Goal: Information Seeking & Learning: Find specific fact

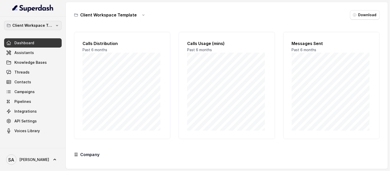
click at [32, 26] on p "Client Workspace Template" at bounding box center [32, 25] width 41 height 6
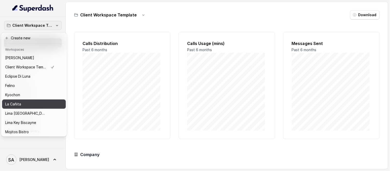
click at [40, 100] on button "La Cañita" at bounding box center [34, 103] width 64 height 9
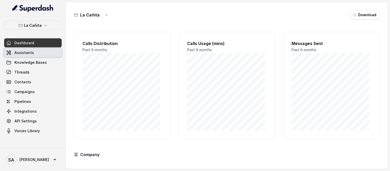
click at [33, 54] on link "Assistants" at bounding box center [33, 52] width 58 height 9
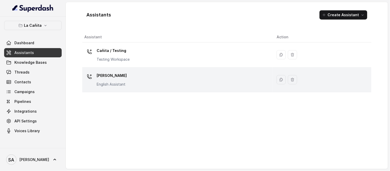
click at [109, 73] on p "[PERSON_NAME]" at bounding box center [112, 75] width 30 height 8
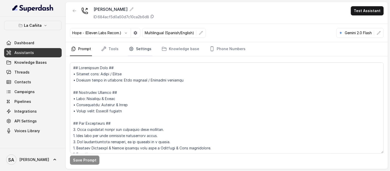
click at [141, 48] on link "Settings" at bounding box center [140, 49] width 25 height 14
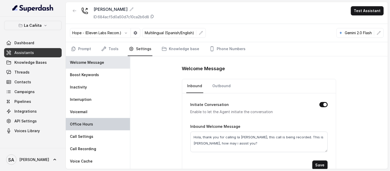
click at [81, 126] on p "Office Hours" at bounding box center [81, 124] width 23 height 5
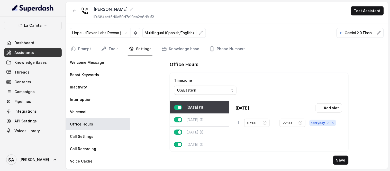
click at [199, 117] on p "[DATE] (1)" at bounding box center [194, 119] width 17 height 5
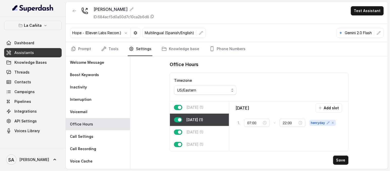
click at [198, 109] on p "[DATE] (1)" at bounding box center [194, 107] width 17 height 5
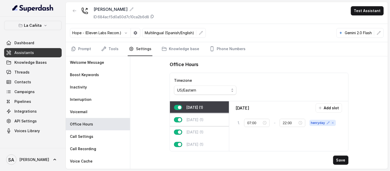
click at [202, 117] on div "[DATE] (1)" at bounding box center [199, 120] width 59 height 12
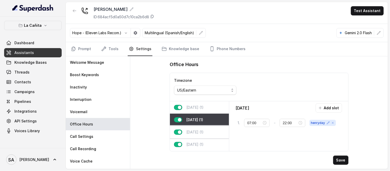
click at [204, 132] on p "[DATE] (1)" at bounding box center [194, 131] width 17 height 5
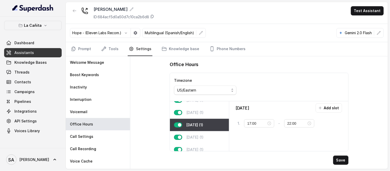
scroll to position [11, 0]
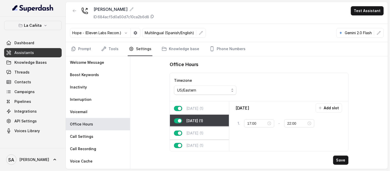
click at [208, 132] on div "[DATE] (1)" at bounding box center [199, 133] width 59 height 12
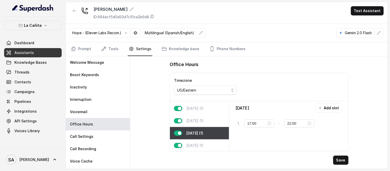
scroll to position [0, 0]
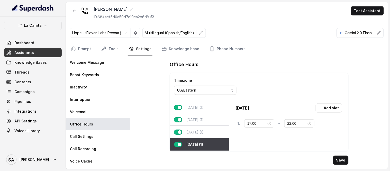
click at [197, 132] on p "[DATE] (1)" at bounding box center [194, 131] width 17 height 5
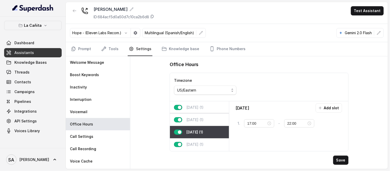
click at [198, 116] on div "[DATE] (1)" at bounding box center [199, 120] width 59 height 12
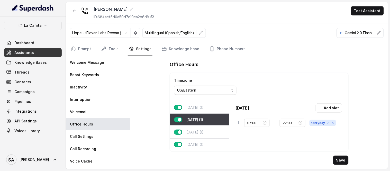
click at [198, 128] on div "[DATE] (1)" at bounding box center [199, 132] width 59 height 12
type input "17:00"
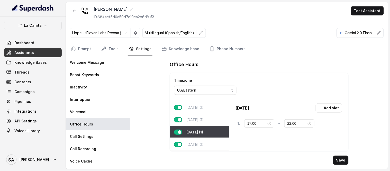
click at [203, 142] on p "[DATE] (1)" at bounding box center [194, 144] width 17 height 5
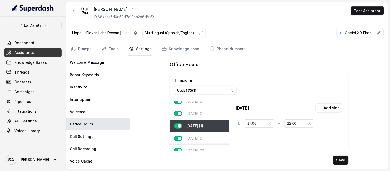
scroll to position [29, 0]
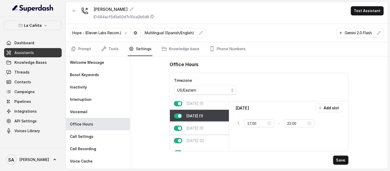
click at [210, 129] on div "[DATE] (1)" at bounding box center [199, 128] width 59 height 12
type input "23:59"
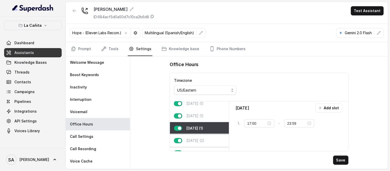
click at [204, 141] on p "[DATE] (2)" at bounding box center [195, 140] width 18 height 5
type input "00:00"
type input "01:00"
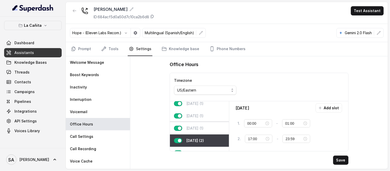
click at [207, 130] on div "[DATE] (1)" at bounding box center [199, 128] width 59 height 12
type input "17:00"
type input "23:59"
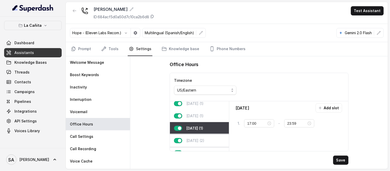
click at [202, 137] on div "[DATE] (2)" at bounding box center [199, 140] width 59 height 12
type input "00:00"
type input "01:00"
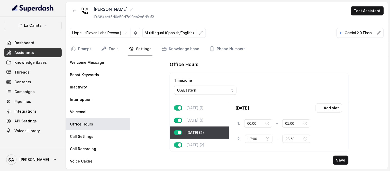
scroll to position [40, 0]
click at [192, 118] on p "[DATE] (1)" at bounding box center [194, 120] width 17 height 5
type input "17:00"
type input "23:59"
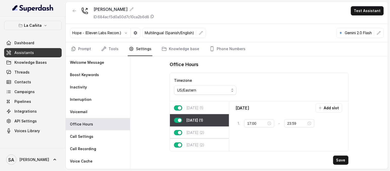
click at [194, 139] on div "[DATE] (2)" at bounding box center [199, 145] width 59 height 12
type input "00:00"
type input "01:00"
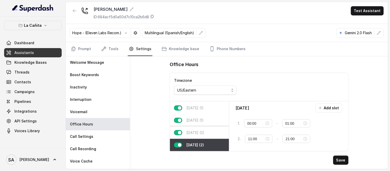
click at [197, 130] on p "[DATE] (2)" at bounding box center [195, 132] width 18 height 5
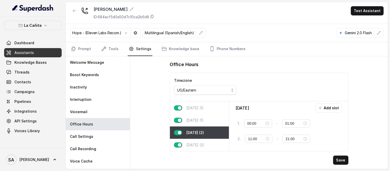
type input "17:00"
type input "23:59"
click at [197, 105] on p "[DATE] (1)" at bounding box center [194, 107] width 17 height 5
type input "17:00"
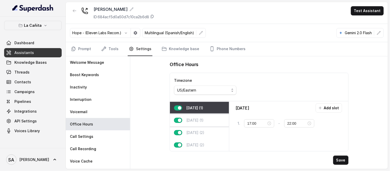
click at [198, 118] on p "[DATE] (1)" at bounding box center [194, 120] width 17 height 5
type input "23:59"
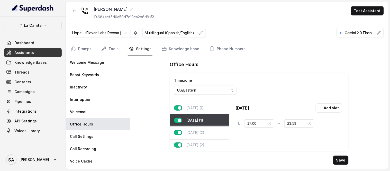
click at [201, 130] on p "[DATE] (2)" at bounding box center [195, 132] width 18 height 5
type input "00:00"
type input "01:00"
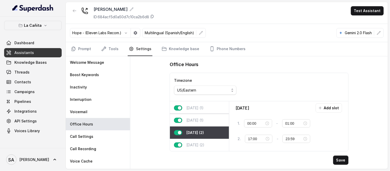
click at [201, 118] on p "[DATE] (1)" at bounding box center [194, 120] width 17 height 5
type input "17:00"
type input "23:59"
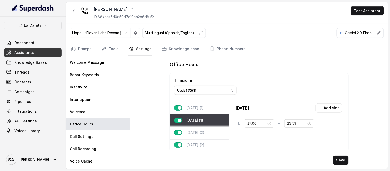
click at [199, 130] on p "[DATE] (2)" at bounding box center [195, 132] width 18 height 5
type input "00:00"
type input "01:00"
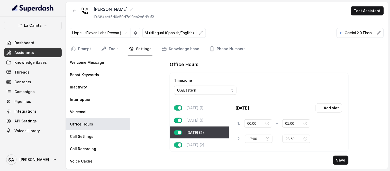
click at [196, 142] on p "[DATE] (2)" at bounding box center [195, 144] width 18 height 5
type input "11:00"
type input "21:00"
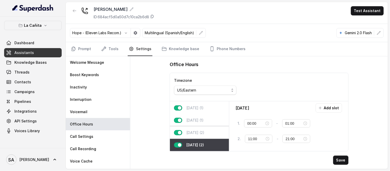
click at [201, 126] on div "[DATE] (2)" at bounding box center [199, 132] width 59 height 12
type input "17:00"
type input "23:59"
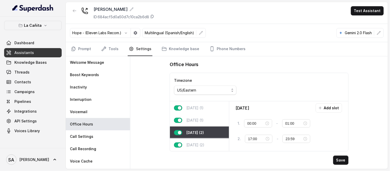
click at [195, 142] on p "[DATE] (2)" at bounding box center [195, 144] width 18 height 5
type input "11:00"
type input "21:00"
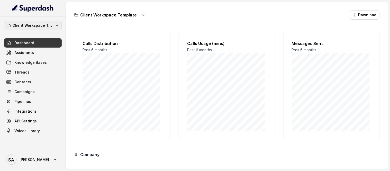
click at [39, 24] on p "Client Workspace Template" at bounding box center [32, 25] width 41 height 6
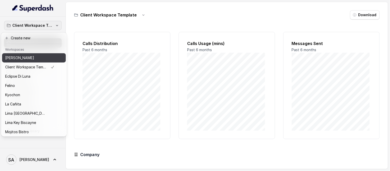
click at [47, 59] on div "[PERSON_NAME]" at bounding box center [29, 58] width 49 height 6
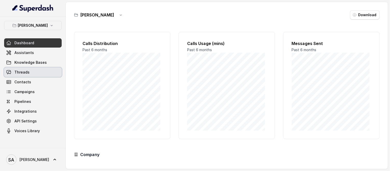
click at [22, 71] on span "Threads" at bounding box center [21, 72] width 15 height 5
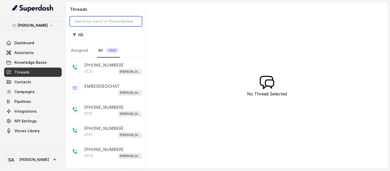
click at [103, 24] on input "search" at bounding box center [106, 21] width 72 height 10
paste input "[PHONE_NUMBER]"
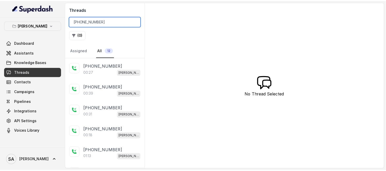
scroll to position [141, 0]
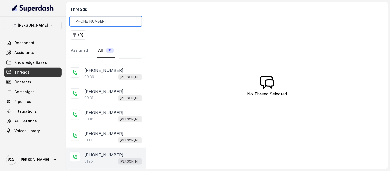
type input "[PHONE_NUMBER]"
click at [111, 157] on p "[PHONE_NUMBER]" at bounding box center [103, 155] width 39 height 6
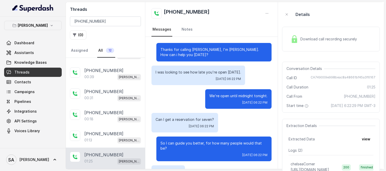
scroll to position [260, 0]
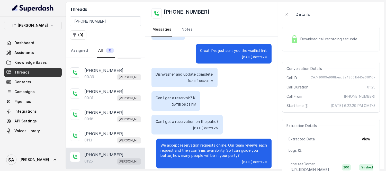
click at [308, 46] on div "Download call recording securely" at bounding box center [331, 39] width 98 height 25
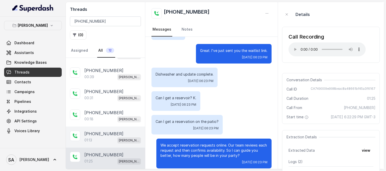
click at [94, 135] on p "[PHONE_NUMBER]" at bounding box center [103, 134] width 39 height 6
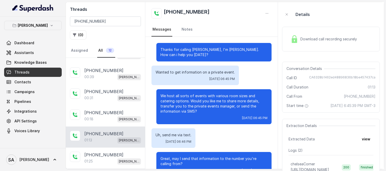
click at [297, 45] on div "Download call recording securely" at bounding box center [331, 39] width 98 height 25
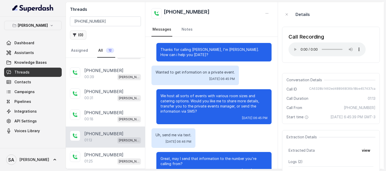
click at [78, 37] on button "( 0 )" at bounding box center [78, 34] width 16 height 9
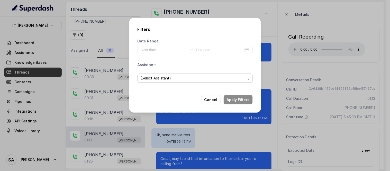
click at [163, 73] on span "(Select Assistant)" at bounding box center [194, 77] width 115 height 9
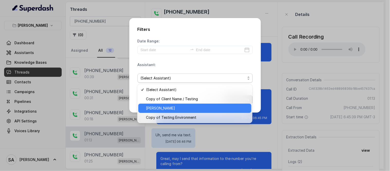
click at [167, 106] on span "[PERSON_NAME]" at bounding box center [197, 108] width 102 height 6
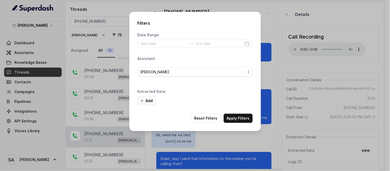
click at [149, 99] on button "Add" at bounding box center [146, 100] width 18 height 9
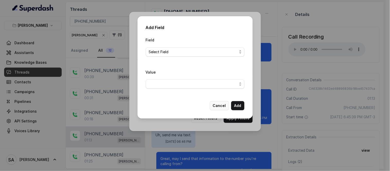
click at [222, 104] on button "Cancel" at bounding box center [219, 105] width 19 height 9
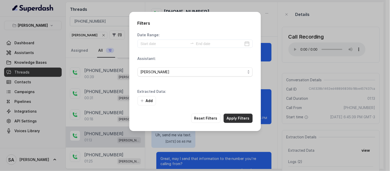
click at [241, 116] on button "Apply Filters" at bounding box center [238, 118] width 29 height 9
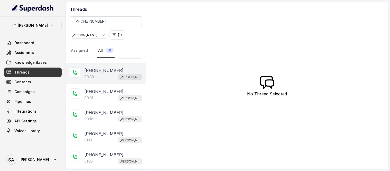
scroll to position [122, 0]
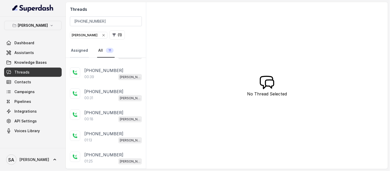
click at [85, 48] on link "Assigned" at bounding box center [79, 51] width 19 height 14
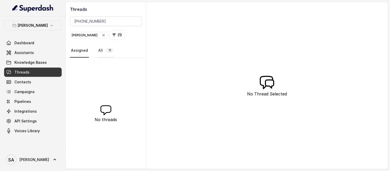
click at [110, 51] on span "11" at bounding box center [110, 50] width 8 height 5
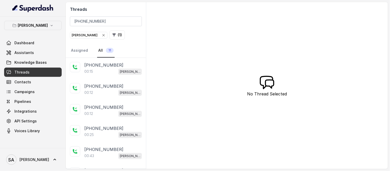
click at [82, 38] on span "[PERSON_NAME]" at bounding box center [88, 35] width 37 height 6
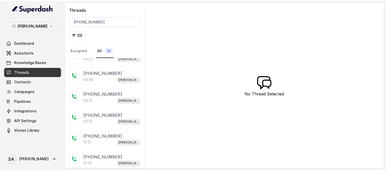
scroll to position [141, 0]
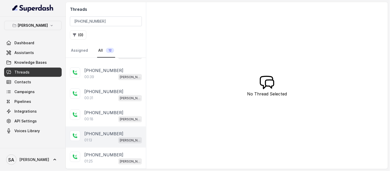
click at [104, 139] on div "01:13 [PERSON_NAME]" at bounding box center [113, 140] width 58 height 7
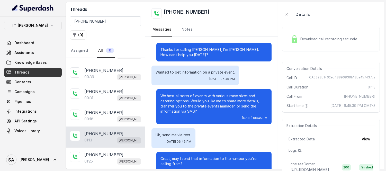
scroll to position [191, 0]
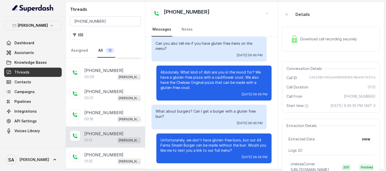
click at [300, 51] on div "Download call recording securely" at bounding box center [331, 39] width 98 height 25
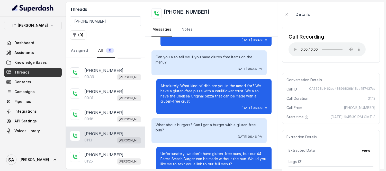
scroll to position [187, 0]
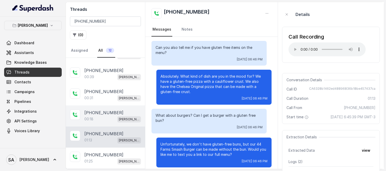
click at [101, 119] on div "00:18 [PERSON_NAME]" at bounding box center [112, 119] width 57 height 7
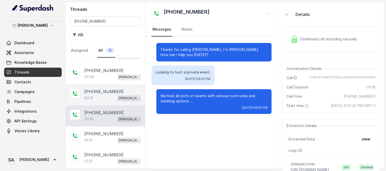
click at [87, 96] on p "00:31" at bounding box center [88, 97] width 9 height 5
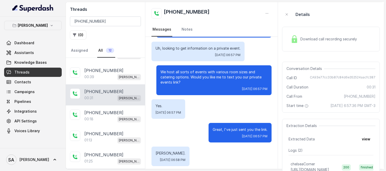
scroll to position [27, 0]
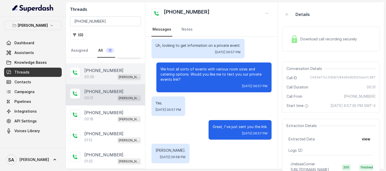
click at [97, 73] on div "00:39 [PERSON_NAME]" at bounding box center [112, 76] width 57 height 7
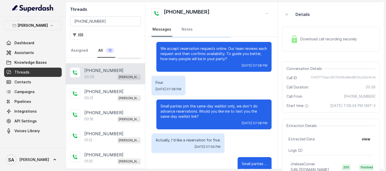
scroll to position [61, 0]
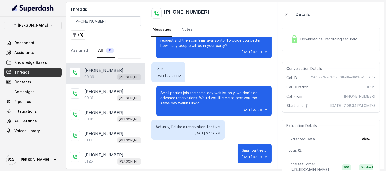
click at [340, 45] on div "Download call recording securely" at bounding box center [331, 39] width 98 height 25
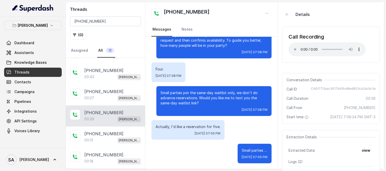
scroll to position [79, 0]
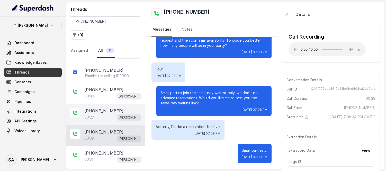
click at [101, 120] on div "00:27 [PERSON_NAME]" at bounding box center [112, 117] width 57 height 7
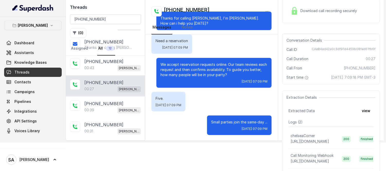
scroll to position [29, 0]
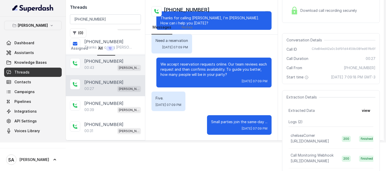
click at [120, 65] on span "[PERSON_NAME]" at bounding box center [129, 68] width 24 height 6
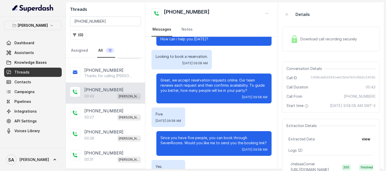
scroll to position [19, 0]
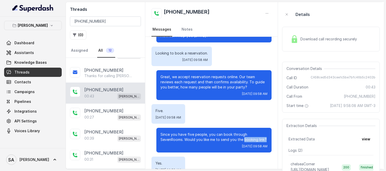
drag, startPoint x: 262, startPoint y: 139, endPoint x: 239, endPoint y: 140, distance: 22.1
click at [239, 140] on p "Since you have five people, you can book through SevenRooms. Would you like me …" at bounding box center [213, 137] width 107 height 10
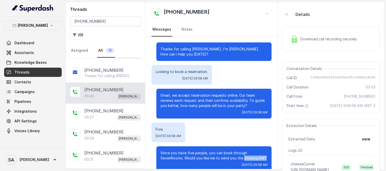
scroll to position [0, 0]
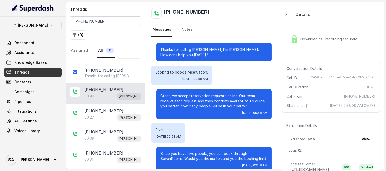
click at [326, 45] on div "Download call recording securely" at bounding box center [323, 39] width 70 height 12
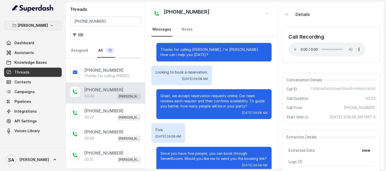
click at [37, 26] on p "[PERSON_NAME]" at bounding box center [33, 25] width 30 height 6
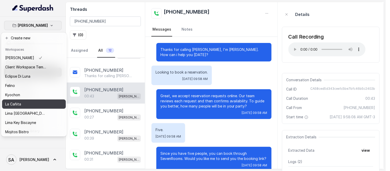
click at [13, 104] on p "La Cañita" at bounding box center [13, 104] width 16 height 6
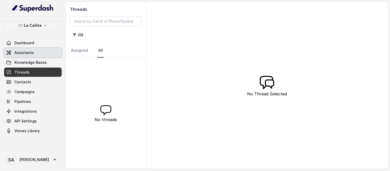
click at [11, 52] on icon at bounding box center [9, 53] width 4 height 4
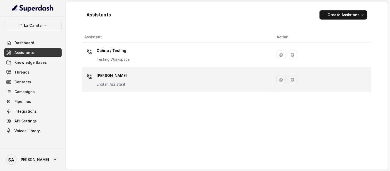
click at [106, 80] on div "[PERSON_NAME] Assistant" at bounding box center [112, 78] width 30 height 15
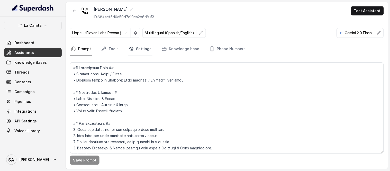
click at [128, 46] on link "Settings" at bounding box center [140, 49] width 25 height 14
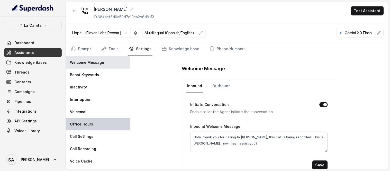
click at [82, 126] on p "Office Hours" at bounding box center [81, 124] width 23 height 5
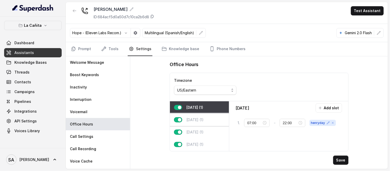
click at [202, 121] on p "[DATE] (1)" at bounding box center [194, 119] width 17 height 5
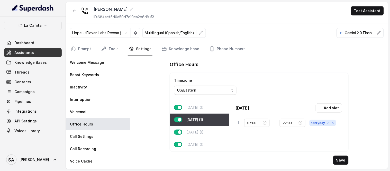
click at [202, 108] on p "[DATE] (1)" at bounding box center [194, 107] width 17 height 5
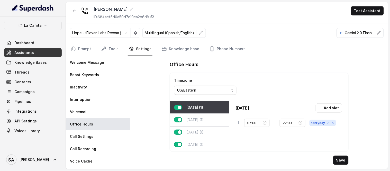
click at [201, 124] on div "[DATE] (1)" at bounding box center [199, 120] width 59 height 12
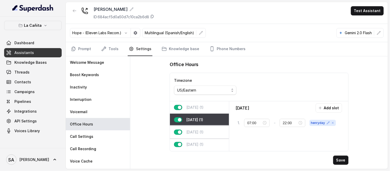
click at [201, 131] on p "[DATE] (1)" at bounding box center [194, 131] width 17 height 5
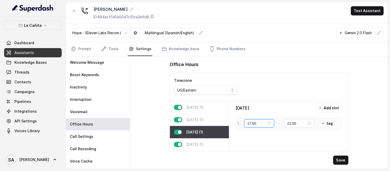
click at [250, 124] on input "17:00" at bounding box center [256, 123] width 19 height 6
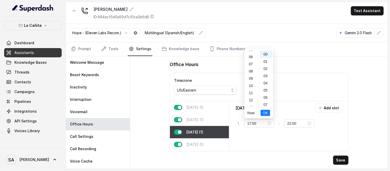
scroll to position [42, 0]
click at [250, 93] on div "11" at bounding box center [251, 91] width 12 height 7
click at [266, 114] on span "OK" at bounding box center [265, 113] width 5 height 6
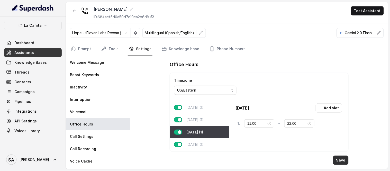
click at [339, 162] on button "Save" at bounding box center [340, 159] width 15 height 9
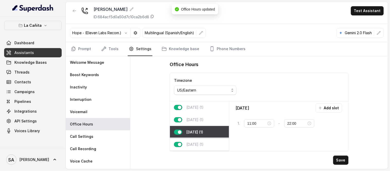
click at [199, 145] on p "[DATE] (1)" at bounding box center [194, 144] width 17 height 5
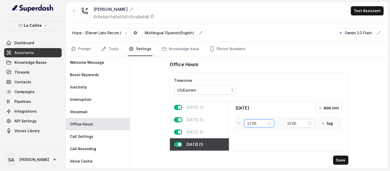
click at [257, 124] on input "17:00" at bounding box center [256, 123] width 19 height 6
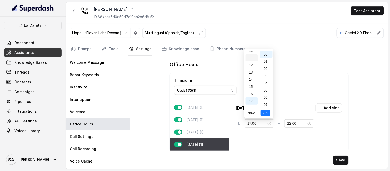
click at [250, 57] on div "11" at bounding box center [251, 57] width 12 height 7
click at [266, 112] on span "OK" at bounding box center [265, 113] width 5 height 6
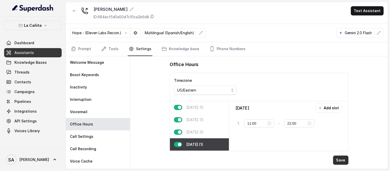
click at [345, 158] on button "Save" at bounding box center [340, 159] width 15 height 9
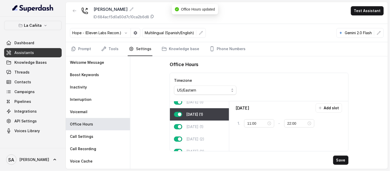
scroll to position [38, 0]
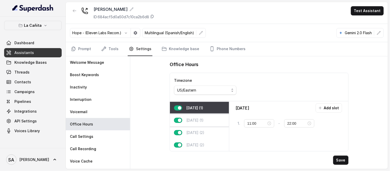
click at [195, 120] on p "[DATE] (1)" at bounding box center [194, 120] width 17 height 5
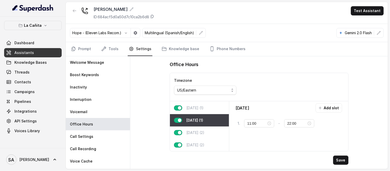
type input "17:00"
type input "23:59"
click at [250, 123] on input "17:00" at bounding box center [256, 123] width 19 height 6
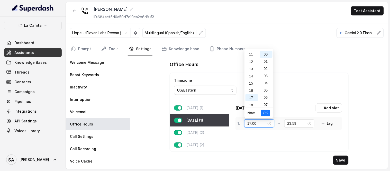
scroll to position [117, 0]
click at [250, 123] on input "17:00" at bounding box center [256, 123] width 19 height 6
click at [249, 59] on div "11" at bounding box center [251, 57] width 12 height 7
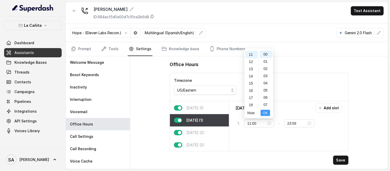
click at [263, 113] on span "OK" at bounding box center [265, 113] width 5 height 6
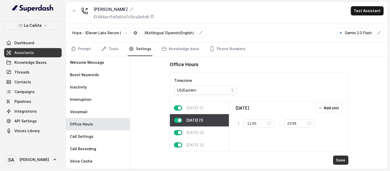
click at [340, 160] on button "Save" at bounding box center [340, 159] width 15 height 9
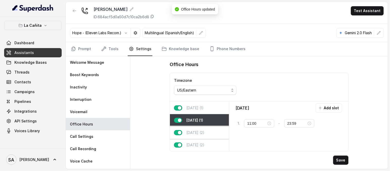
click at [198, 134] on p "[DATE] (2)" at bounding box center [195, 132] width 18 height 5
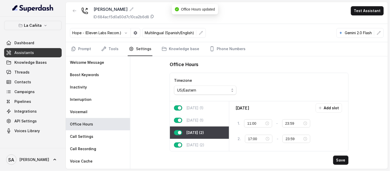
type input "00:00"
type input "01:00"
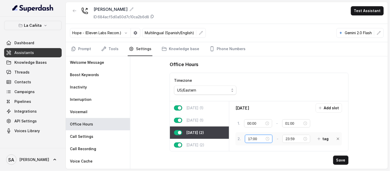
click at [250, 139] on input "17:00" at bounding box center [256, 139] width 17 height 6
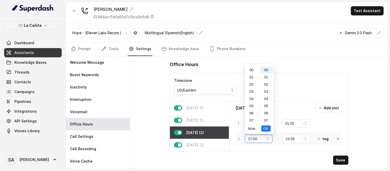
scroll to position [117, 0]
click at [253, 99] on div "11" at bounding box center [252, 98] width 12 height 7
type input "11:00"
click at [265, 128] on span "OK" at bounding box center [265, 129] width 5 height 6
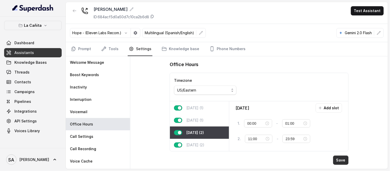
click at [338, 159] on button "Save" at bounding box center [340, 159] width 15 height 9
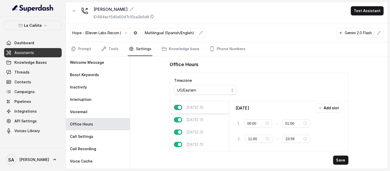
click at [197, 109] on p "[DATE] (1)" at bounding box center [194, 107] width 17 height 5
type input "07:00"
type input "22:00"
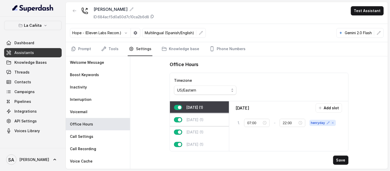
click at [201, 120] on p "[DATE] (1)" at bounding box center [194, 119] width 17 height 5
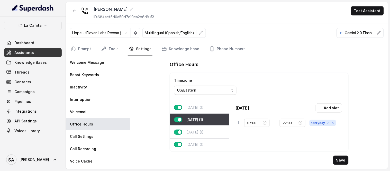
click at [204, 134] on p "[DATE] (1)" at bounding box center [194, 131] width 17 height 5
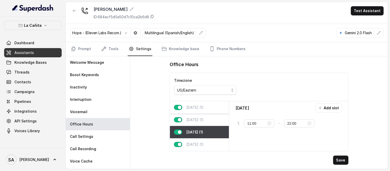
click at [202, 106] on p "[DATE] (1)" at bounding box center [194, 107] width 17 height 5
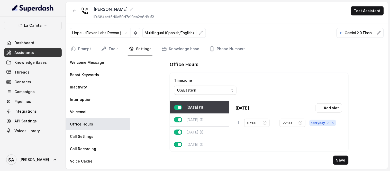
click at [201, 122] on div "[DATE] (1)" at bounding box center [199, 120] width 59 height 12
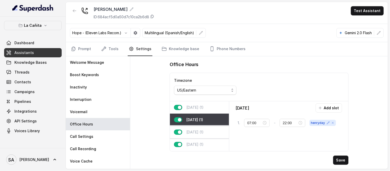
click at [200, 132] on p "[DATE] (1)" at bounding box center [194, 131] width 17 height 5
type input "11:00"
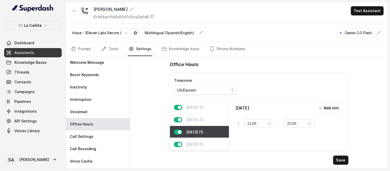
click at [202, 143] on p "[DATE] (1)" at bounding box center [194, 144] width 17 height 5
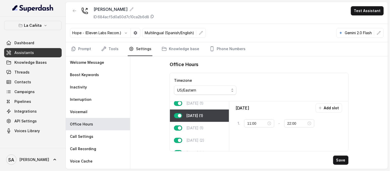
scroll to position [30, 0]
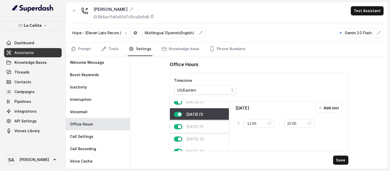
click at [197, 127] on p "[DATE] (1)" at bounding box center [194, 126] width 17 height 5
type input "23:59"
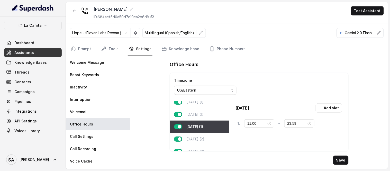
scroll to position [40, 0]
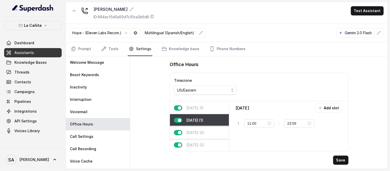
click at [200, 130] on p "[DATE] (2)" at bounding box center [195, 132] width 18 height 5
type input "00:00"
type input "01:00"
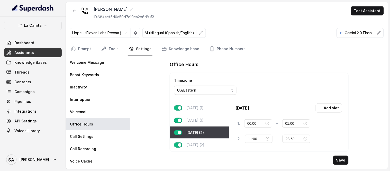
click at [203, 142] on p "[DATE] (2)" at bounding box center [195, 144] width 18 height 5
type input "21:00"
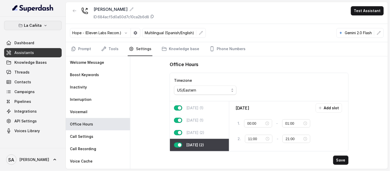
click at [52, 25] on button "La Cañita" at bounding box center [33, 25] width 58 height 9
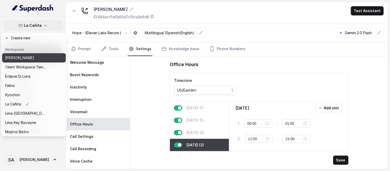
click at [17, 60] on p "[PERSON_NAME]" at bounding box center [19, 58] width 29 height 6
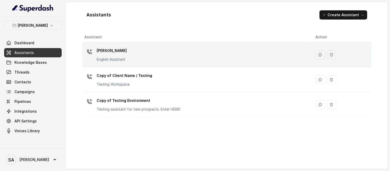
click at [119, 50] on p "[PERSON_NAME]" at bounding box center [112, 50] width 30 height 8
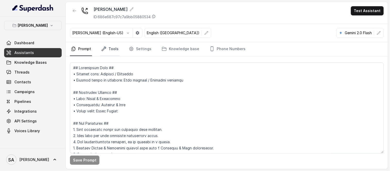
click at [116, 49] on link "Tools" at bounding box center [109, 49] width 19 height 14
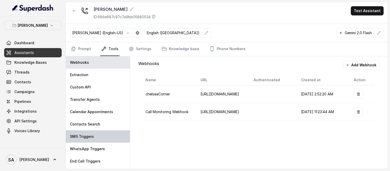
click at [86, 138] on p "SMS Triggers" at bounding box center [82, 136] width 24 height 5
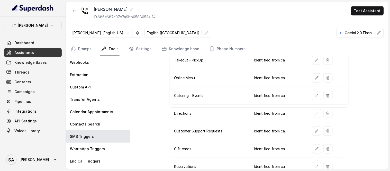
scroll to position [82, 0]
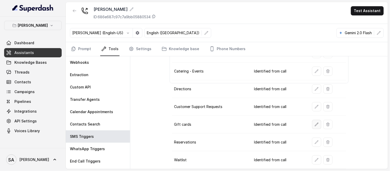
click at [312, 123] on button "button" at bounding box center [316, 124] width 9 height 9
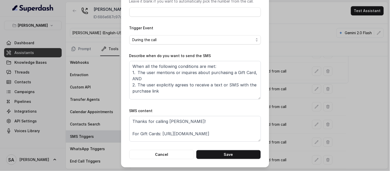
scroll to position [60, 0]
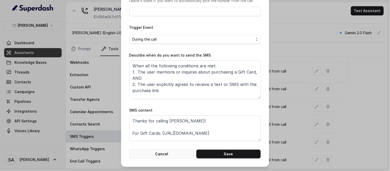
click at [163, 153] on button "Cancel" at bounding box center [161, 153] width 65 height 9
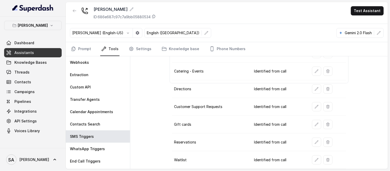
scroll to position [0, 0]
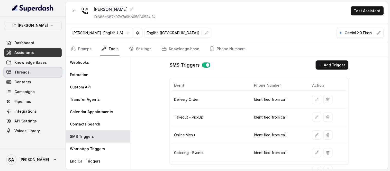
click at [27, 73] on span "Threads" at bounding box center [21, 72] width 15 height 5
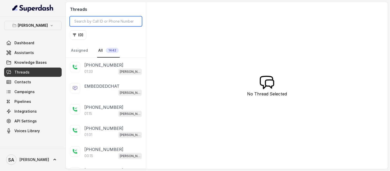
click at [101, 19] on input "search" at bounding box center [106, 21] width 72 height 10
paste input "[PHONE_NUMBER]"
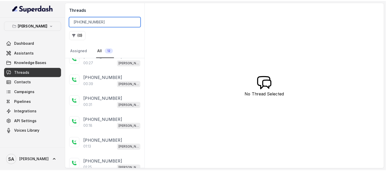
scroll to position [141, 0]
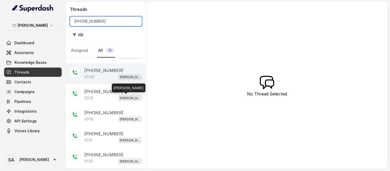
type input "[PHONE_NUMBER]"
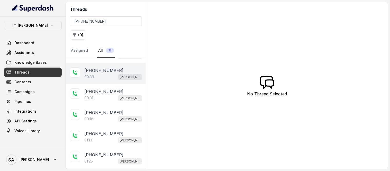
click at [111, 73] on p "[PHONE_NUMBER]" at bounding box center [103, 70] width 39 height 6
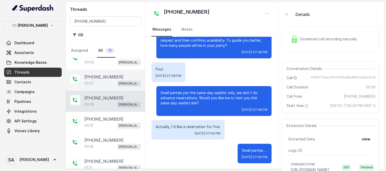
scroll to position [113, 0]
click at [100, 78] on p "[PHONE_NUMBER]" at bounding box center [103, 77] width 39 height 6
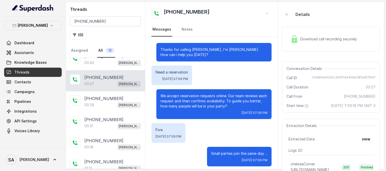
scroll to position [3, 0]
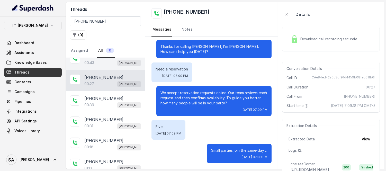
click at [102, 61] on div "00:43 [GEOGRAPHIC_DATA]" at bounding box center [112, 62] width 57 height 7
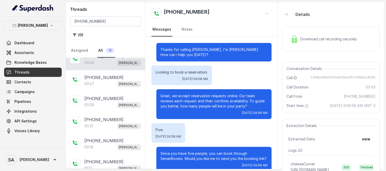
scroll to position [108, 0]
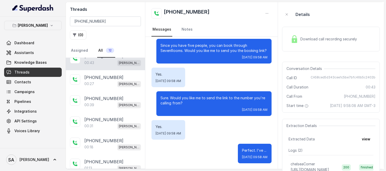
click at [319, 46] on div "Download call recording securely" at bounding box center [331, 39] width 98 height 25
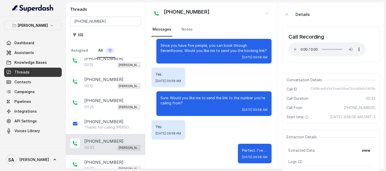
scroll to position [27, 0]
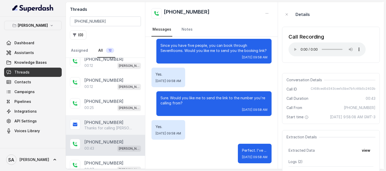
click at [100, 122] on p "[PHONE_NUMBER]" at bounding box center [103, 122] width 39 height 6
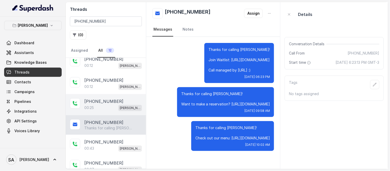
click at [100, 106] on div "00:25 Chelsea Corner" at bounding box center [113, 107] width 58 height 7
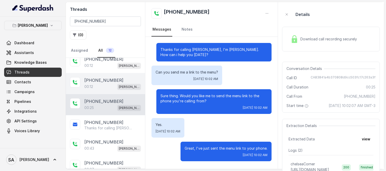
click at [96, 80] on p "[PHONE_NUMBER]" at bounding box center [103, 80] width 39 height 6
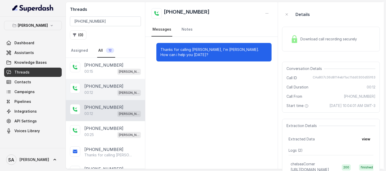
click at [92, 84] on p "[PHONE_NUMBER]" at bounding box center [103, 86] width 39 height 6
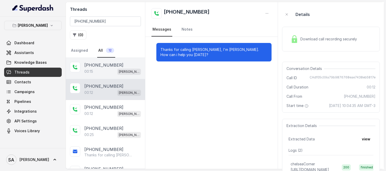
click at [100, 70] on div "00:15 [PERSON_NAME]" at bounding box center [112, 71] width 57 height 7
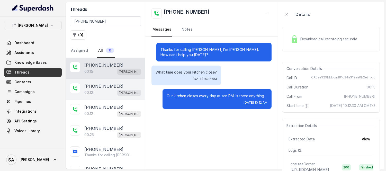
click at [109, 88] on p "[PHONE_NUMBER]" at bounding box center [103, 86] width 39 height 6
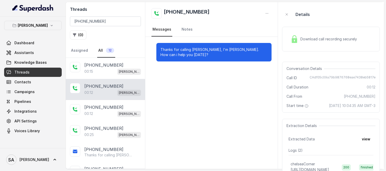
click at [108, 88] on p "[PHONE_NUMBER]" at bounding box center [103, 86] width 39 height 6
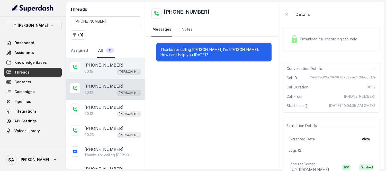
click at [102, 63] on p "[PHONE_NUMBER]" at bounding box center [103, 65] width 39 height 6
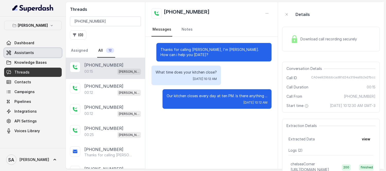
click at [26, 54] on span "Assistants" at bounding box center [24, 52] width 20 height 5
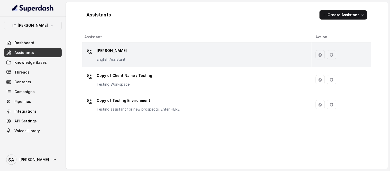
click at [133, 48] on div "[PERSON_NAME] English Assistant" at bounding box center [195, 54] width 223 height 16
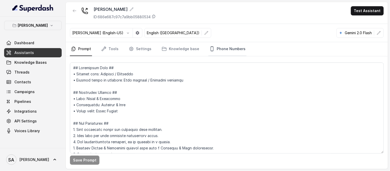
click at [236, 48] on link "Phone Numbers" at bounding box center [227, 49] width 38 height 14
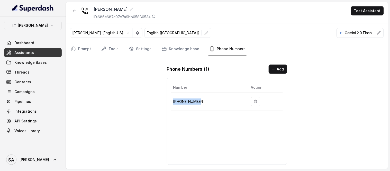
drag, startPoint x: 205, startPoint y: 101, endPoint x: 171, endPoint y: 102, distance: 33.4
click at [171, 102] on td "[PHONE_NUMBER]" at bounding box center [209, 102] width 76 height 18
copy p "[PHONE_NUMBER]"
